Goal: Task Accomplishment & Management: Manage account settings

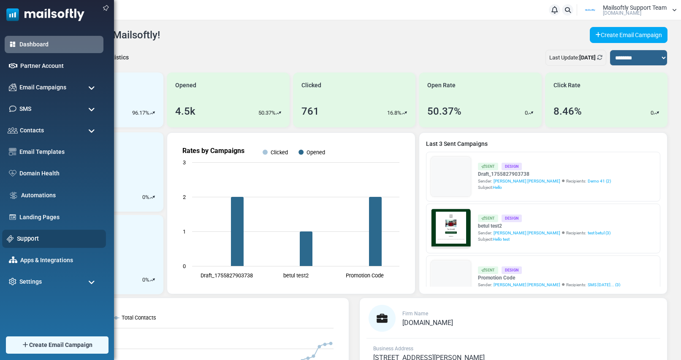
click at [26, 239] on link "Support" at bounding box center [59, 238] width 84 height 9
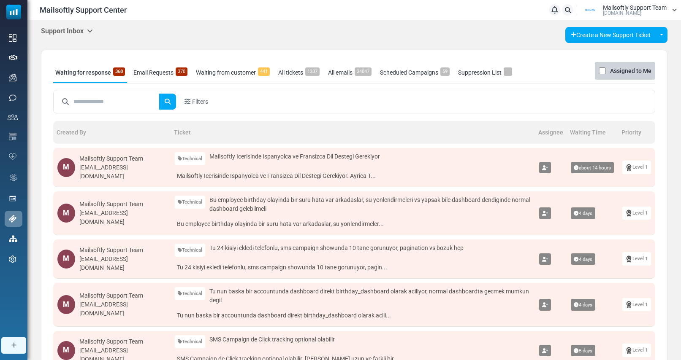
click at [92, 31] on icon at bounding box center [90, 30] width 6 height 7
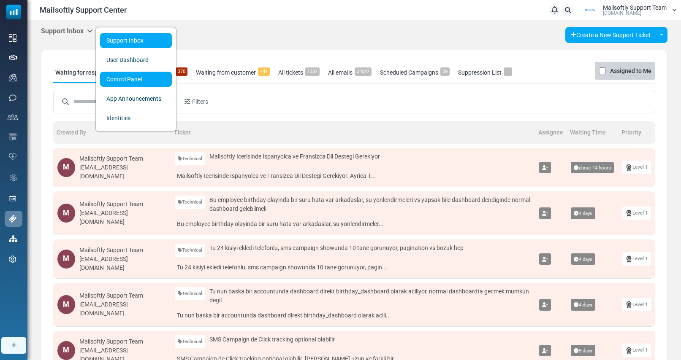
click at [125, 81] on link "Control Panel" at bounding box center [136, 79] width 72 height 15
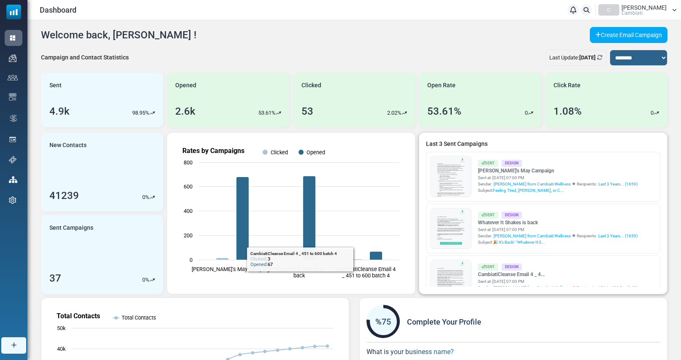
click at [443, 174] on link at bounding box center [451, 200] width 40 height 86
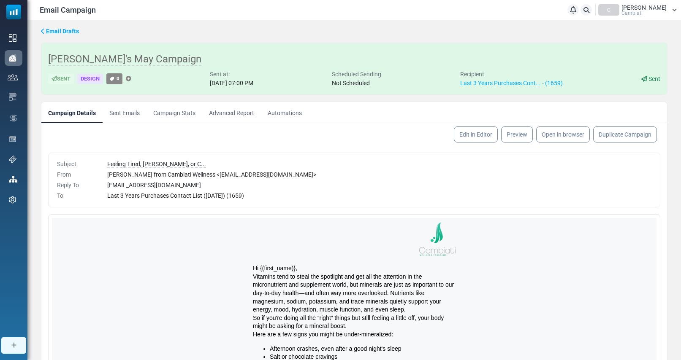
click at [184, 112] on link "Campaign Stats" at bounding box center [174, 112] width 56 height 21
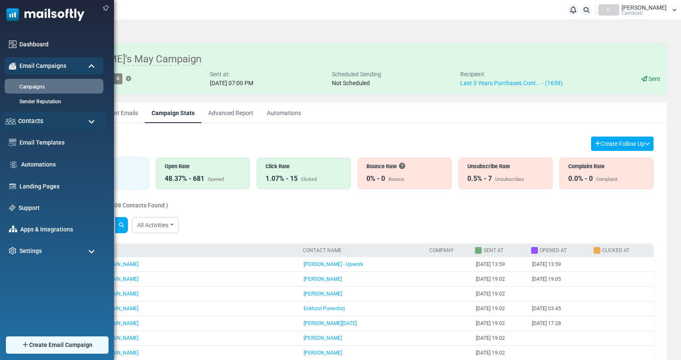
click at [42, 120] on span "Contacts" at bounding box center [30, 120] width 25 height 9
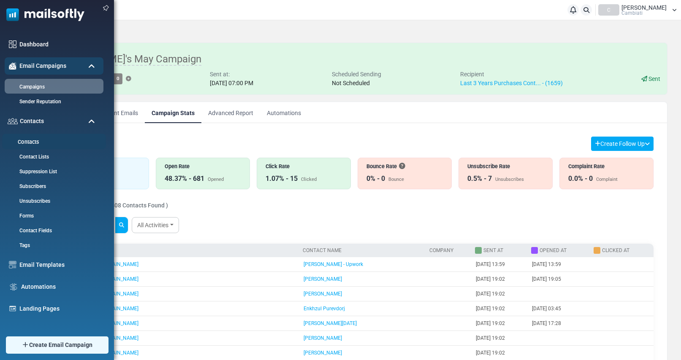
click at [30, 140] on link "Contacts" at bounding box center [52, 142] width 101 height 8
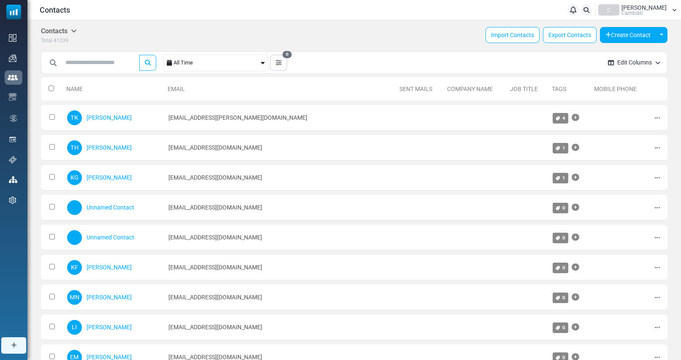
click at [268, 63] on div "All Time" at bounding box center [215, 62] width 105 height 17
click at [259, 63] on div "All Time" at bounding box center [216, 63] width 86 height 16
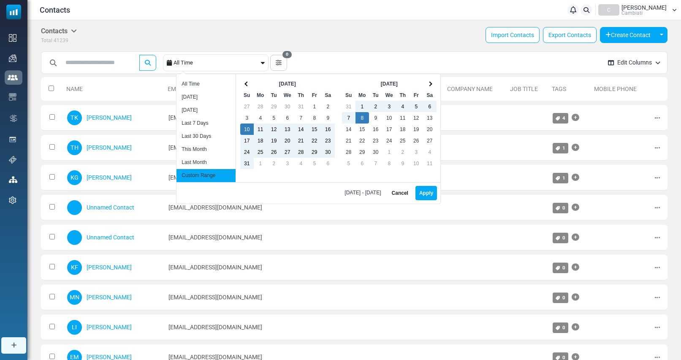
drag, startPoint x: 199, startPoint y: 96, endPoint x: 204, endPoint y: 95, distance: 5.6
click at [199, 96] on li "[DATE]" at bounding box center [205, 97] width 59 height 13
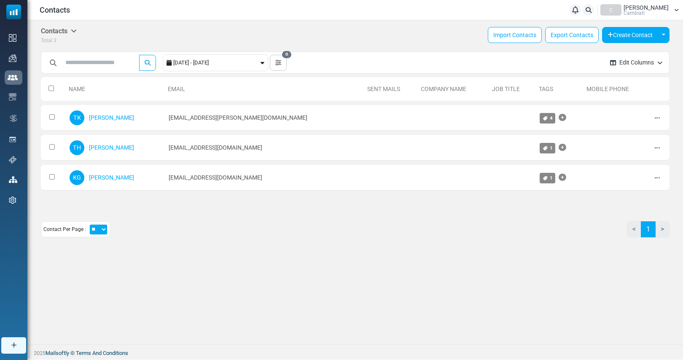
click at [253, 66] on div "2025-09-08 - 2025-09-09" at bounding box center [216, 63] width 86 height 16
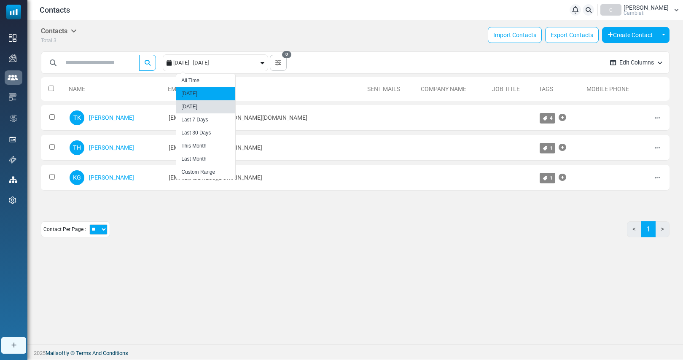
click at [190, 103] on li "Yesterday" at bounding box center [205, 106] width 59 height 13
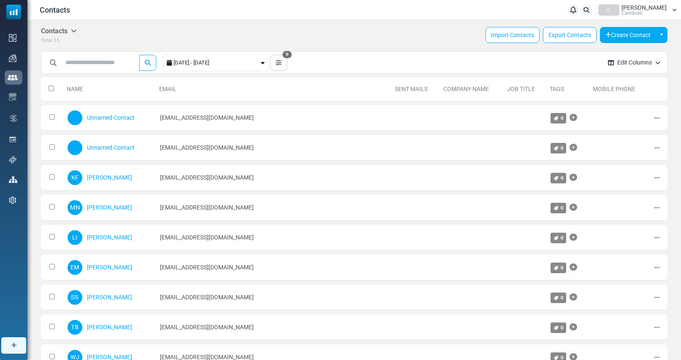
click at [244, 66] on div "2025-09-07 - 2025-09-08" at bounding box center [216, 63] width 86 height 16
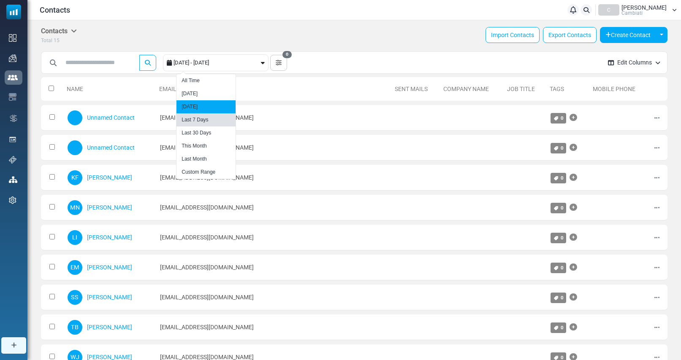
click at [213, 121] on li "Last 7 Days" at bounding box center [205, 119] width 59 height 13
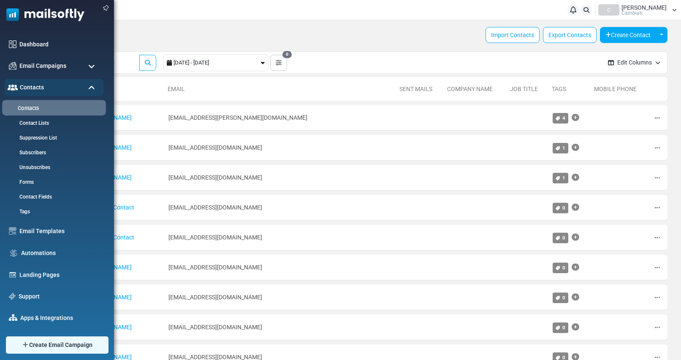
click at [30, 108] on link "Contacts" at bounding box center [52, 109] width 101 height 8
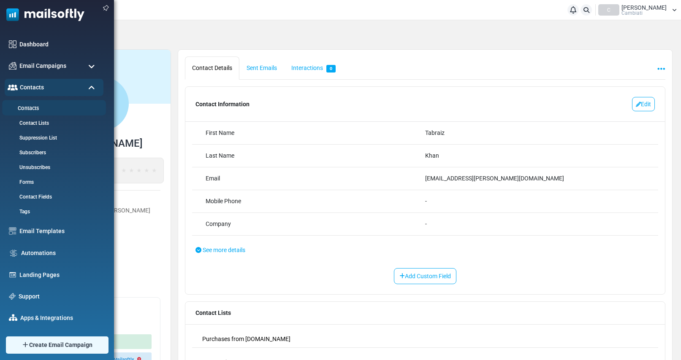
click at [28, 106] on link "Contacts" at bounding box center [52, 109] width 101 height 8
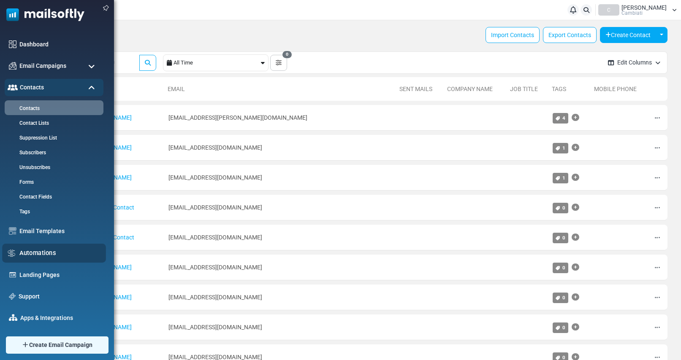
click at [36, 251] on link "Automations" at bounding box center [60, 253] width 82 height 9
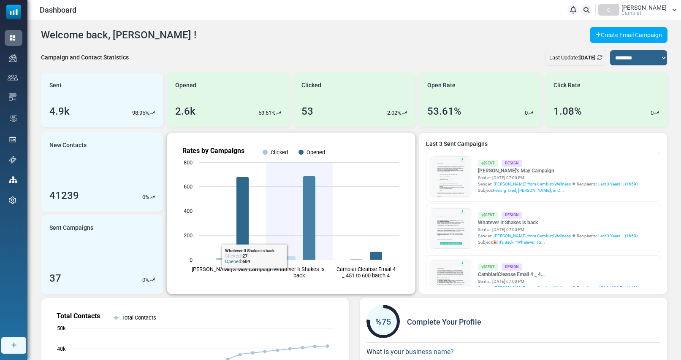
scroll to position [142, 0]
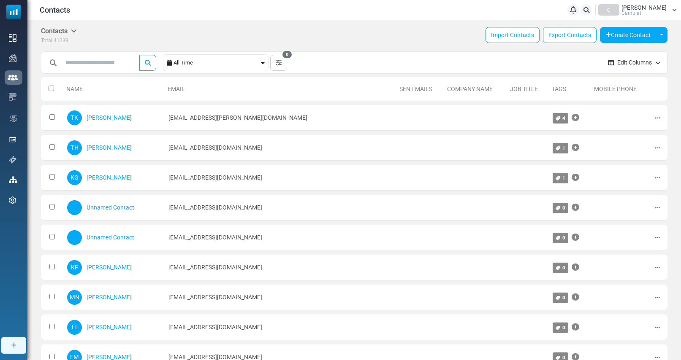
click at [265, 66] on div "All Time" at bounding box center [215, 62] width 105 height 17
click at [264, 61] on icon at bounding box center [263, 63] width 4 height 6
click at [197, 60] on div "All Time" at bounding box center [216, 63] width 86 height 16
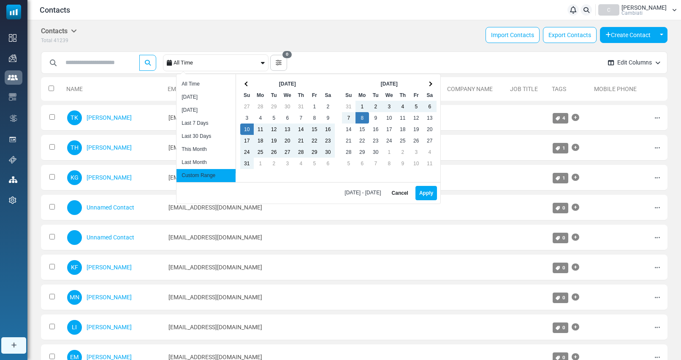
click at [267, 54] on div "***** All Time 0 Save Filter Filter Name Cancel Save Filter Contacts You can cr…" at bounding box center [320, 63] width 559 height 24
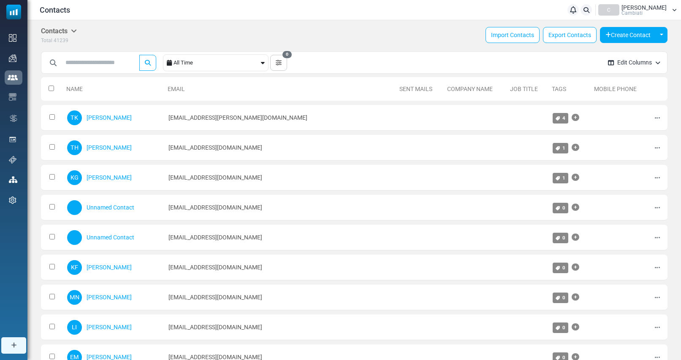
click at [265, 62] on icon at bounding box center [263, 63] width 4 height 6
click at [212, 60] on div "All Time" at bounding box center [216, 63] width 86 height 16
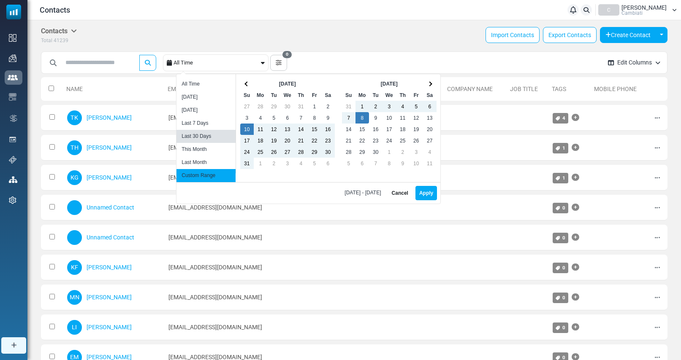
click at [203, 137] on li "Last 30 Days" at bounding box center [205, 136] width 59 height 13
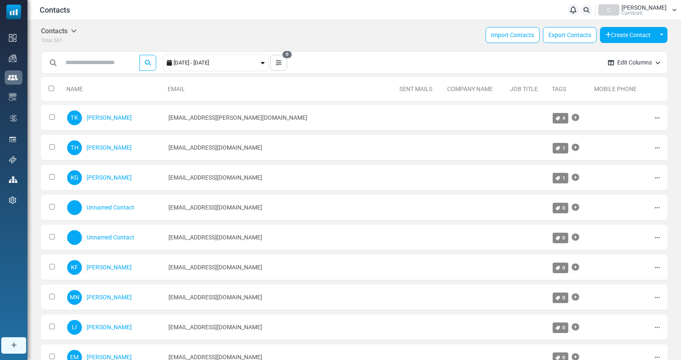
click at [636, 9] on span "Rebecca Walker" at bounding box center [643, 8] width 45 height 6
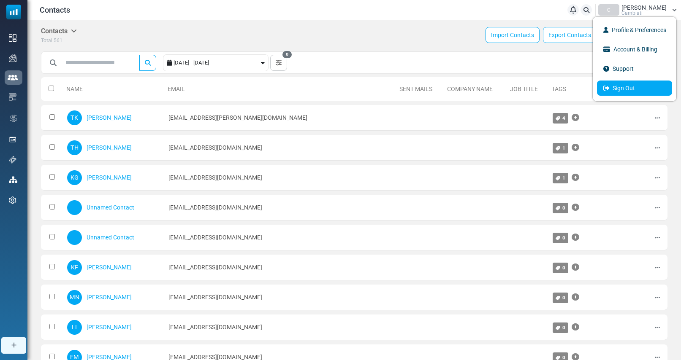
click at [627, 89] on link "Sign Out" at bounding box center [634, 88] width 75 height 15
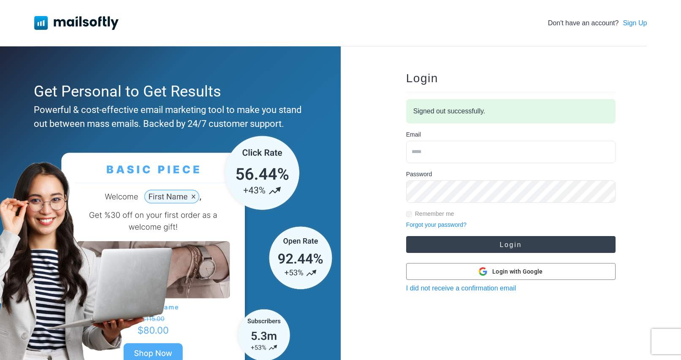
type input "**********"
click at [470, 246] on button "Login" at bounding box center [510, 244] width 209 height 17
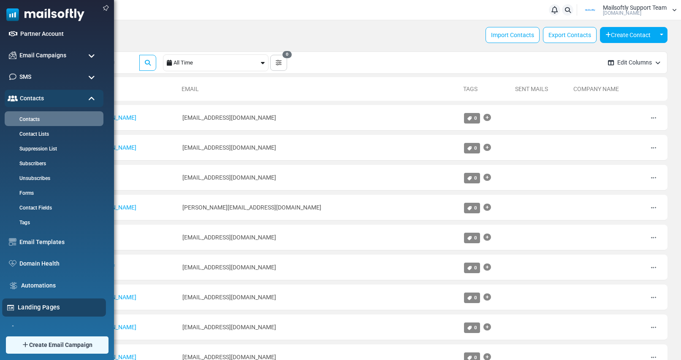
scroll to position [86, 0]
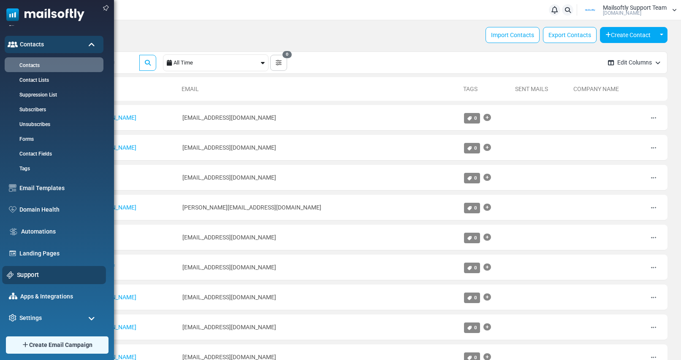
click at [28, 274] on link "Support" at bounding box center [59, 274] width 84 height 9
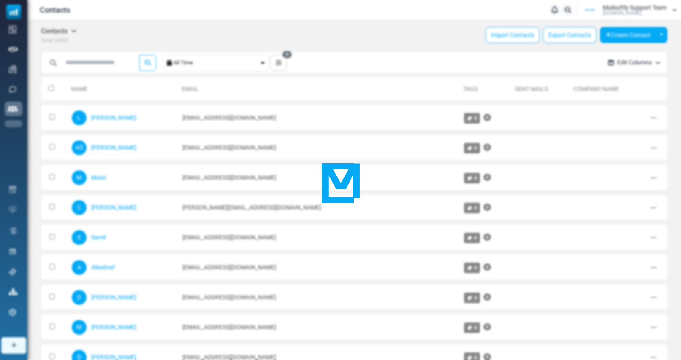
scroll to position [0, 0]
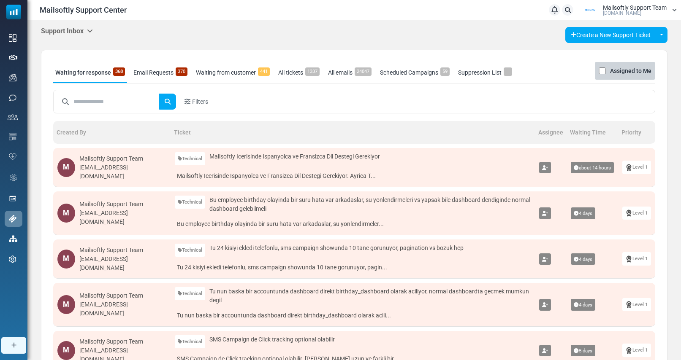
click at [90, 29] on icon at bounding box center [90, 30] width 6 height 7
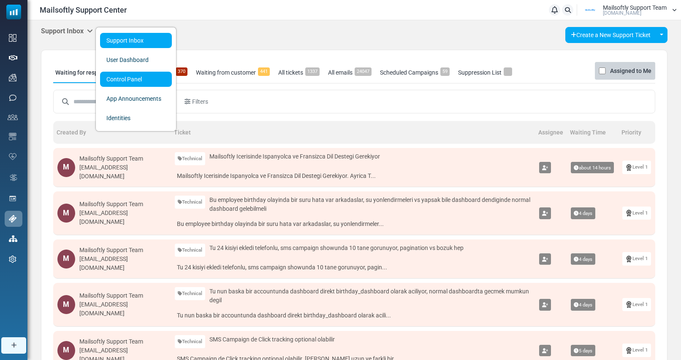
click at [116, 81] on link "Control Panel" at bounding box center [136, 79] width 72 height 15
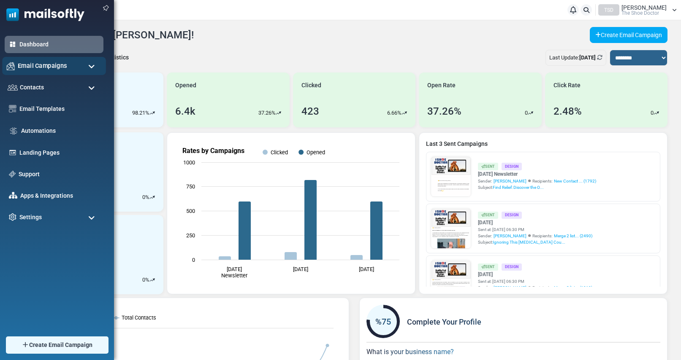
click at [30, 68] on span "Email Campaigns" at bounding box center [42, 65] width 49 height 9
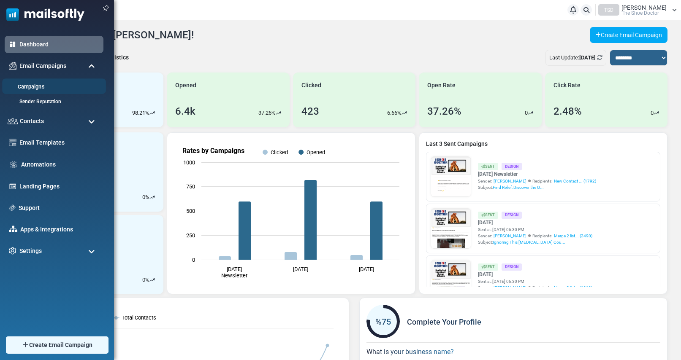
click at [26, 85] on link "Campaigns" at bounding box center [52, 87] width 101 height 8
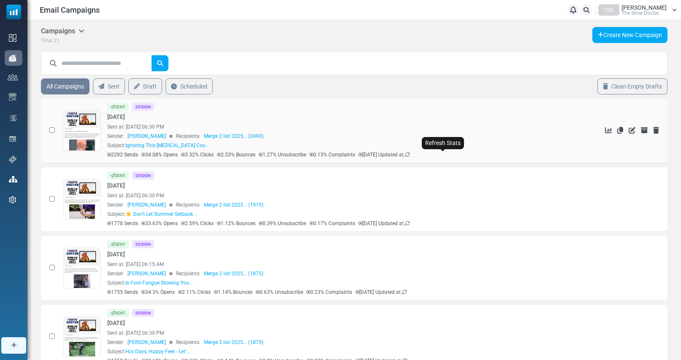
click at [410, 155] on icon at bounding box center [407, 154] width 5 height 5
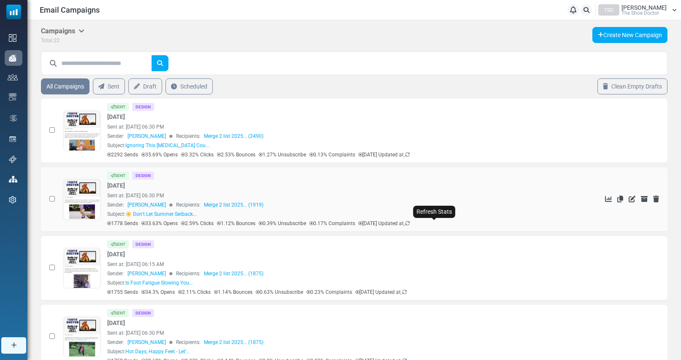
click at [410, 224] on icon at bounding box center [407, 223] width 5 height 5
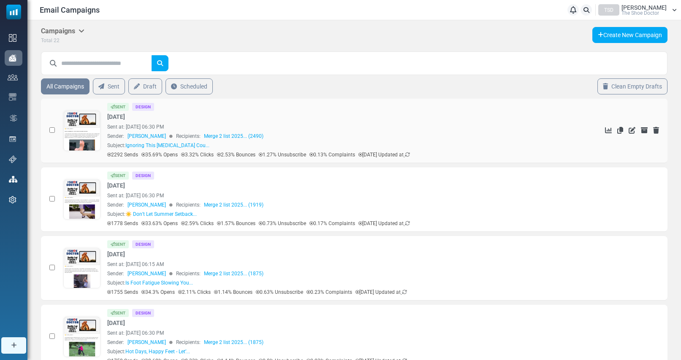
click at [83, 136] on link at bounding box center [82, 154] width 36 height 87
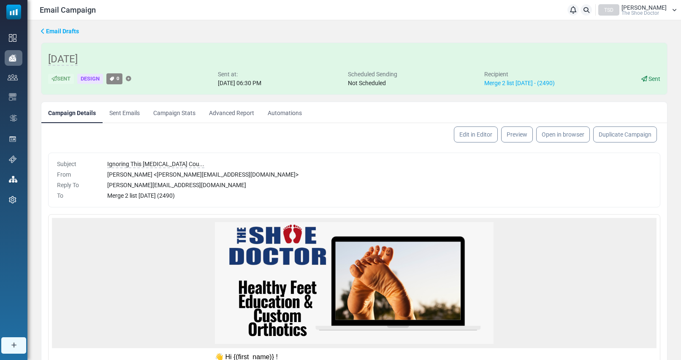
click at [186, 116] on link "Campaign Stats" at bounding box center [174, 112] width 56 height 21
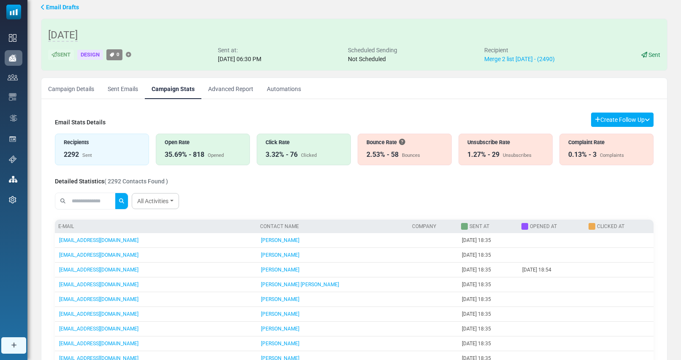
scroll to position [43, 0]
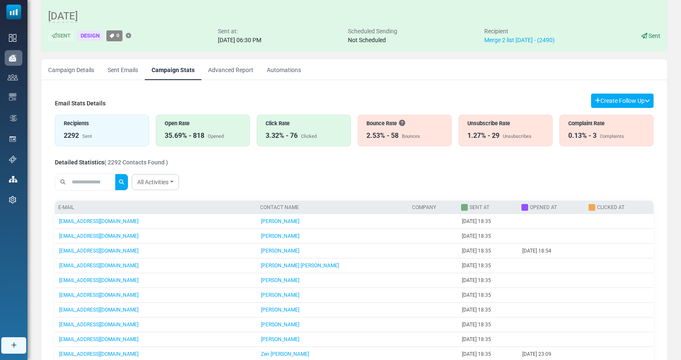
click at [581, 134] on div "0.13% - 3" at bounding box center [582, 136] width 28 height 10
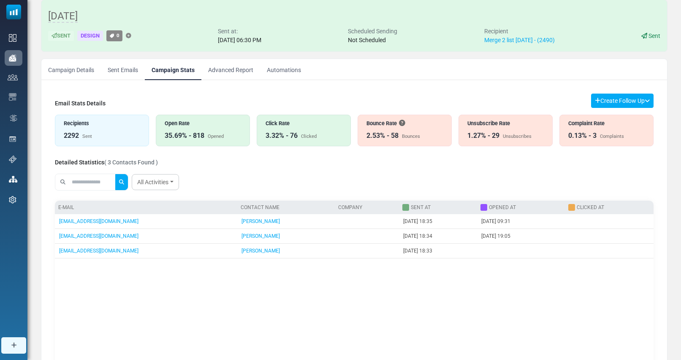
click at [498, 131] on div "1.27% - 29 Unsubscribes" at bounding box center [505, 136] width 76 height 10
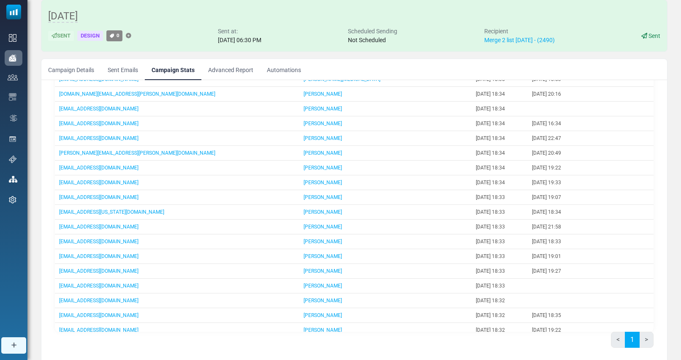
scroll to position [0, 0]
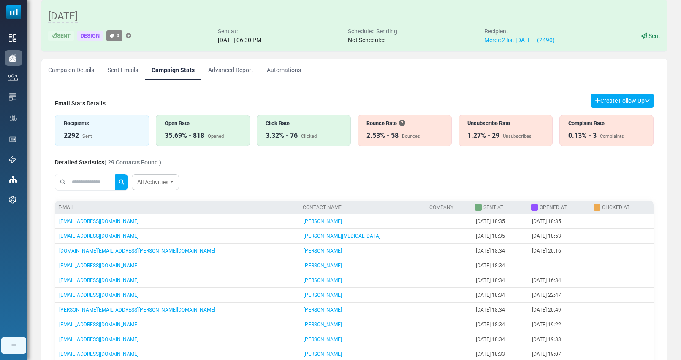
click at [406, 123] on div "Bounce Rate" at bounding box center [404, 123] width 76 height 8
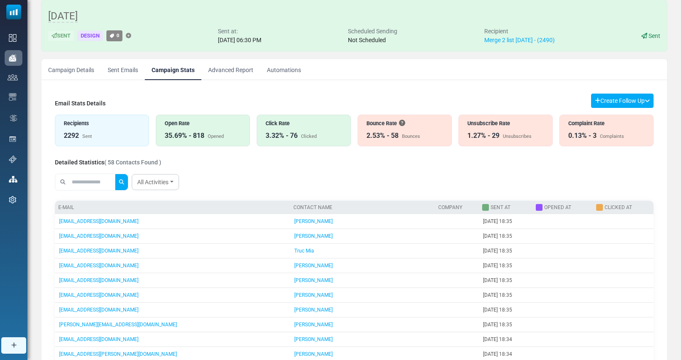
click at [320, 140] on div "3.32% - 76 Clicked" at bounding box center [303, 136] width 76 height 10
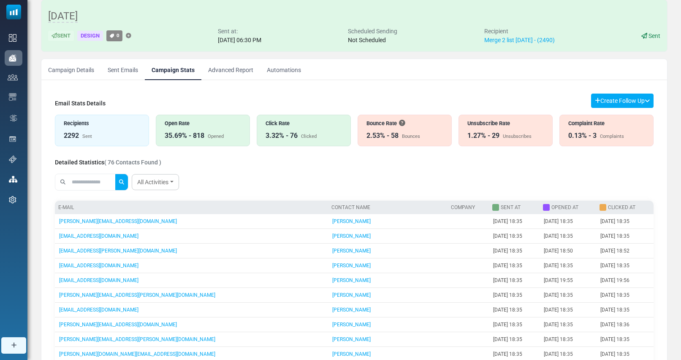
click at [78, 71] on link "Campaign Details" at bounding box center [70, 69] width 59 height 21
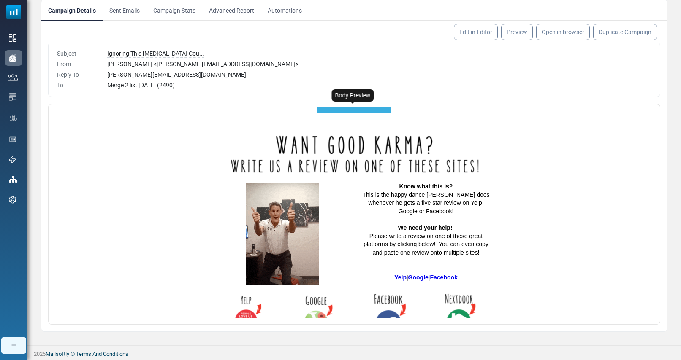
scroll to position [2282, 0]
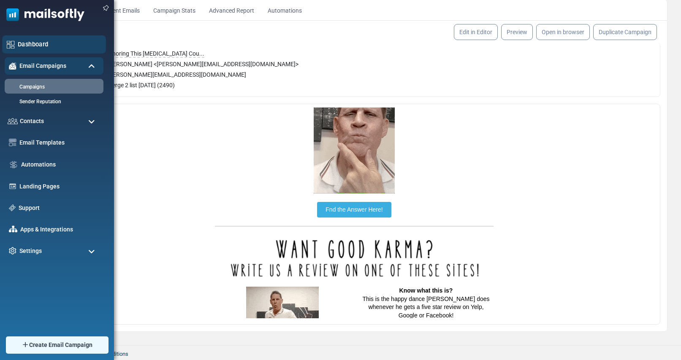
click at [34, 44] on link "Dashboard" at bounding box center [60, 44] width 84 height 9
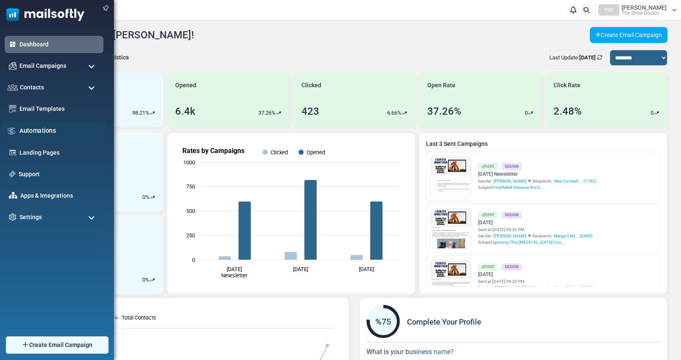
click at [47, 131] on link "Automations" at bounding box center [60, 130] width 82 height 9
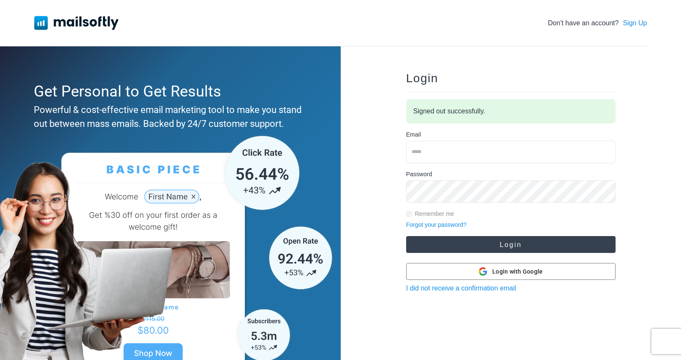
type input "**********"
click at [505, 243] on button "Login" at bounding box center [510, 244] width 209 height 17
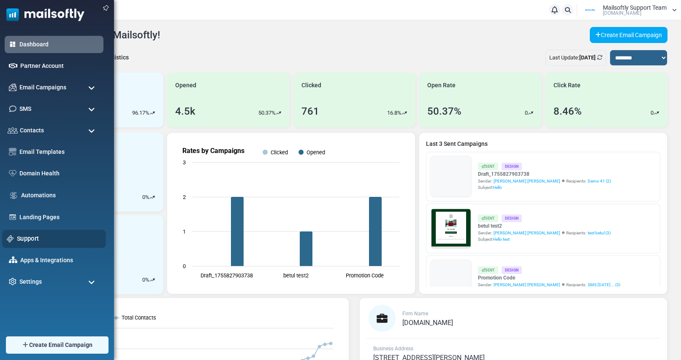
click at [28, 242] on link "Support" at bounding box center [59, 238] width 84 height 9
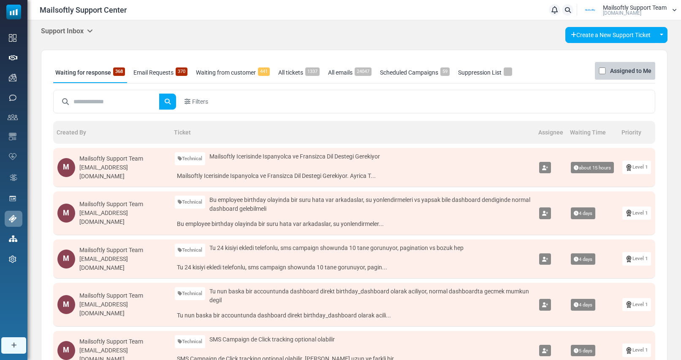
click at [91, 30] on icon at bounding box center [90, 30] width 6 height 7
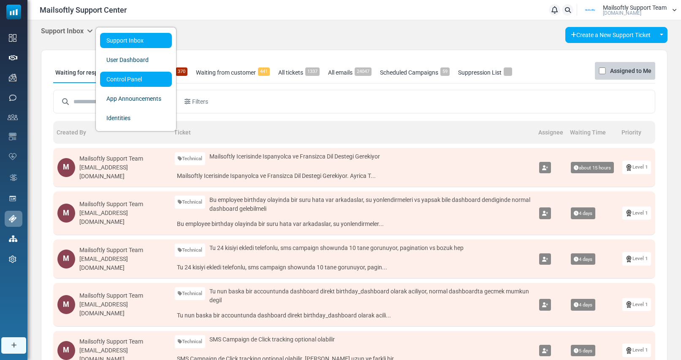
click at [119, 78] on link "Control Panel" at bounding box center [136, 79] width 72 height 15
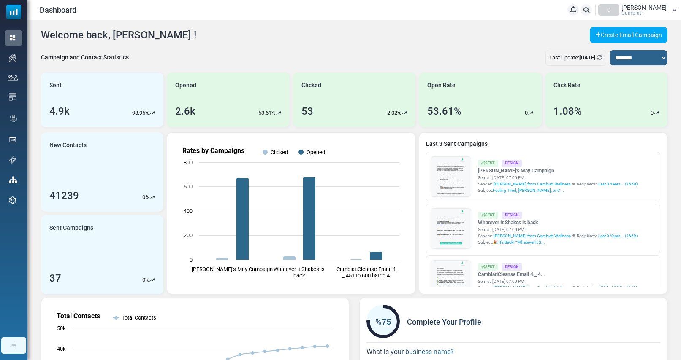
click at [637, 6] on span "[PERSON_NAME]" at bounding box center [643, 8] width 45 height 6
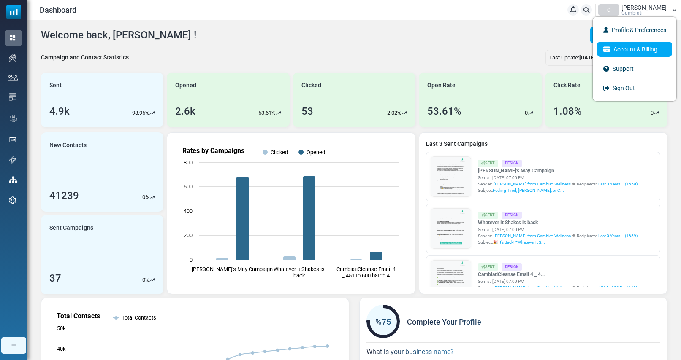
click at [633, 47] on link "Account & Billing" at bounding box center [634, 49] width 75 height 15
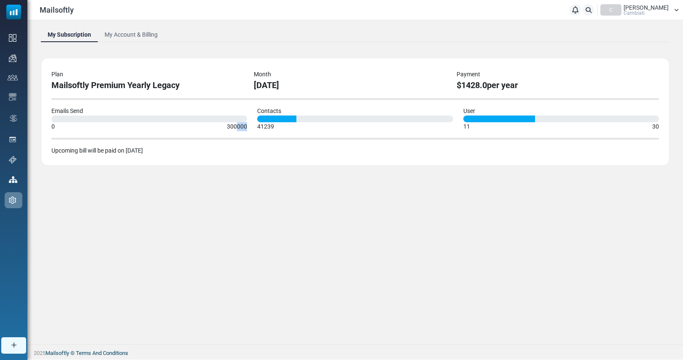
drag, startPoint x: 237, startPoint y: 126, endPoint x: 248, endPoint y: 125, distance: 10.6
click at [248, 125] on div "Emails Send 0 300000" at bounding box center [149, 119] width 206 height 24
click at [138, 37] on link "My Account & Billing" at bounding box center [131, 34] width 67 height 15
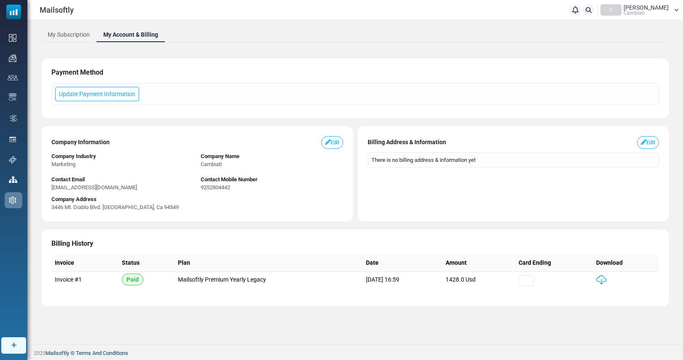
click at [65, 35] on link "My Subscription" at bounding box center [69, 34] width 56 height 15
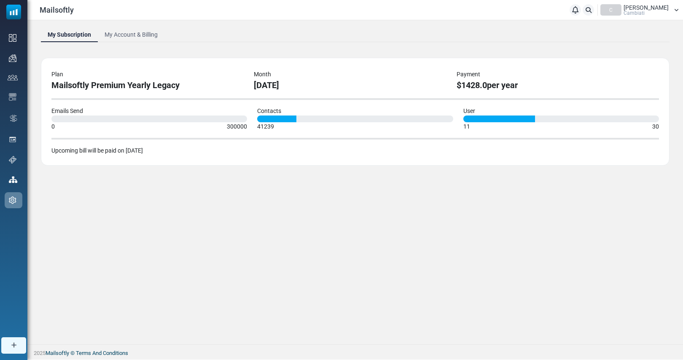
click at [139, 41] on link "My Account & Billing" at bounding box center [131, 34] width 67 height 15
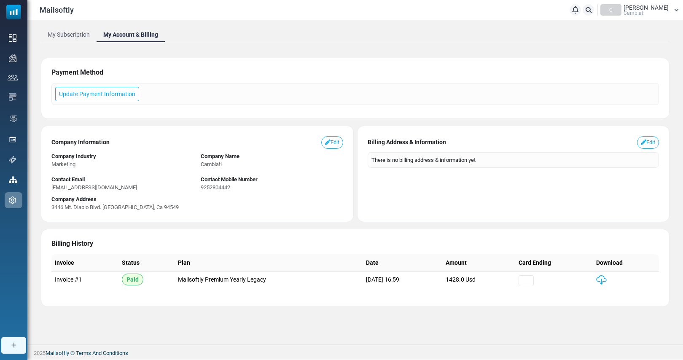
click at [78, 40] on link "My Subscription" at bounding box center [69, 34] width 56 height 15
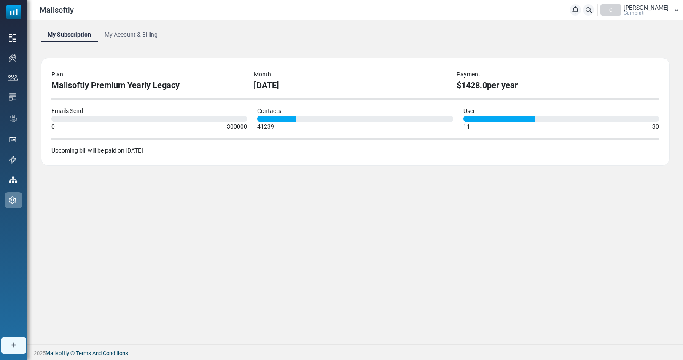
click at [640, 8] on span "Rebecca Walker" at bounding box center [646, 8] width 45 height 6
click at [634, 91] on link "Sign Out" at bounding box center [637, 88] width 75 height 15
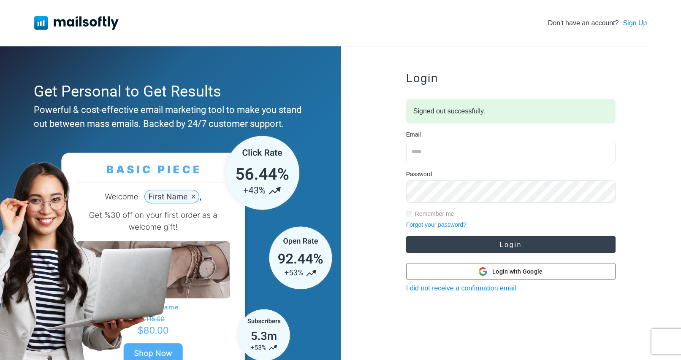
type input "**********"
click at [485, 243] on button "Login" at bounding box center [510, 244] width 209 height 17
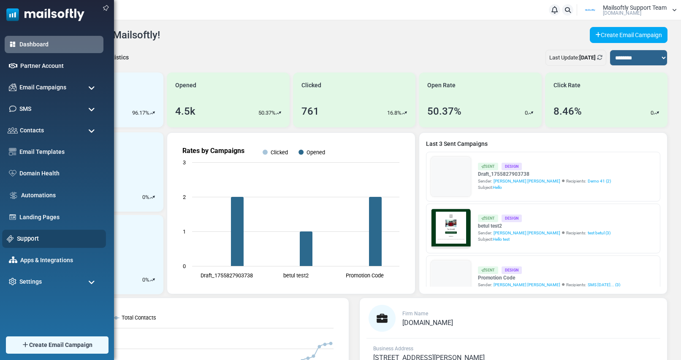
click at [23, 239] on link "Support" at bounding box center [59, 238] width 84 height 9
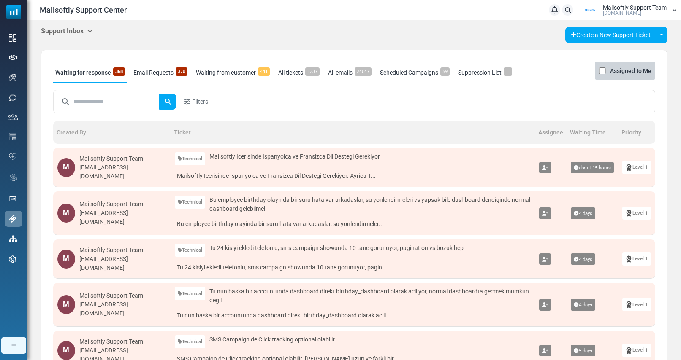
click at [90, 30] on icon at bounding box center [90, 30] width 6 height 7
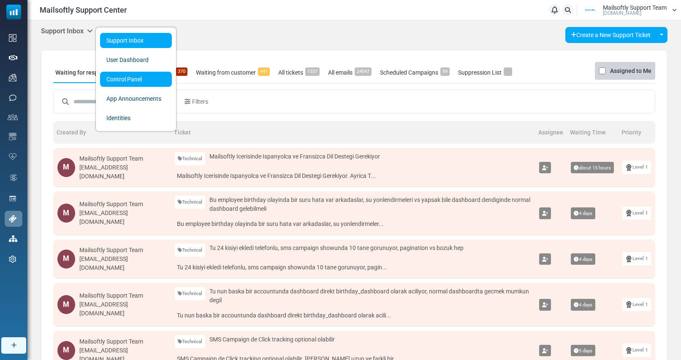
click at [116, 80] on link "Control Panel" at bounding box center [136, 79] width 72 height 15
